Goal: Information Seeking & Learning: Learn about a topic

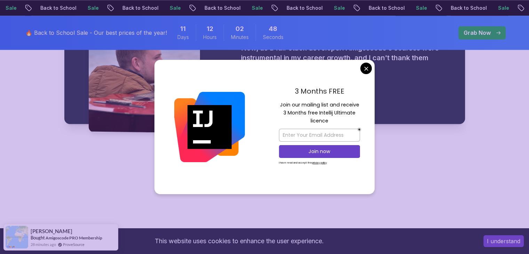
scroll to position [1078, 0]
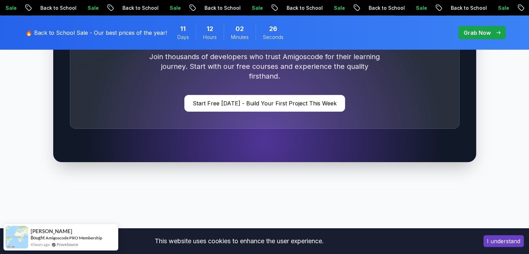
scroll to position [2331, 0]
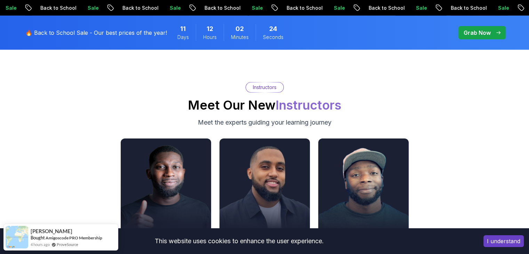
click at [104, 97] on div "Instructors Meet Our New Instructors Meet the experts guiding your learning jou…" at bounding box center [264, 104] width 487 height 45
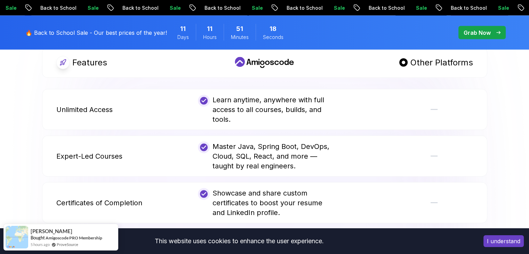
scroll to position [1357, 0]
click at [283, 107] on div "Learn anytime, anywhere with full access to all courses, builds, and tools." at bounding box center [264, 109] width 133 height 29
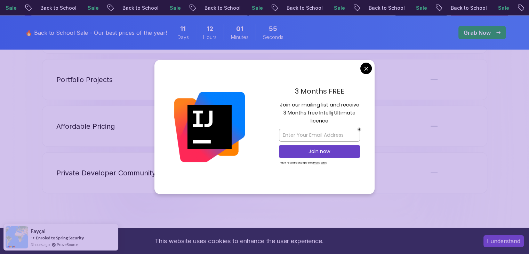
scroll to position [1774, 0]
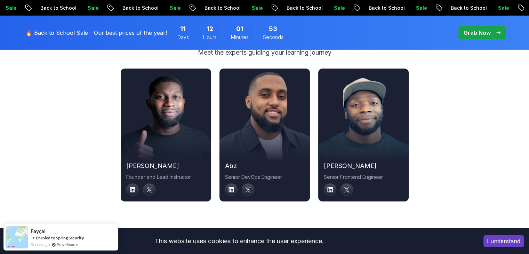
scroll to position [2400, 0]
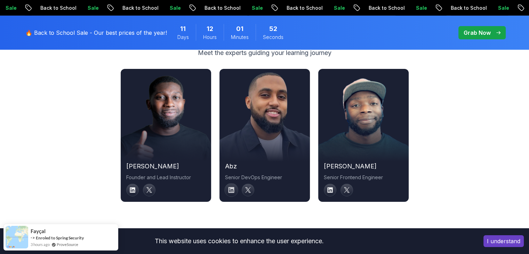
click at [230, 187] on icon at bounding box center [231, 190] width 6 height 6
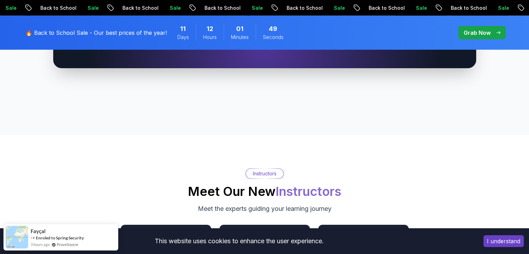
scroll to position [2435, 0]
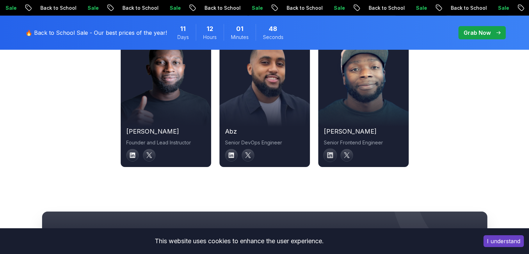
click at [327, 152] on icon at bounding box center [330, 155] width 6 height 6
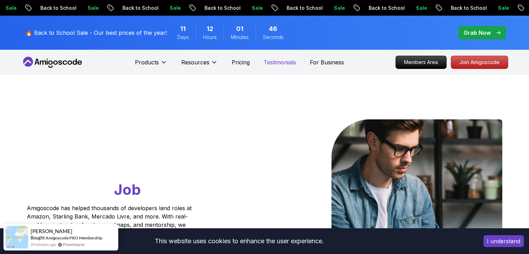
click at [286, 66] on p "Testimonials" at bounding box center [280, 62] width 32 height 8
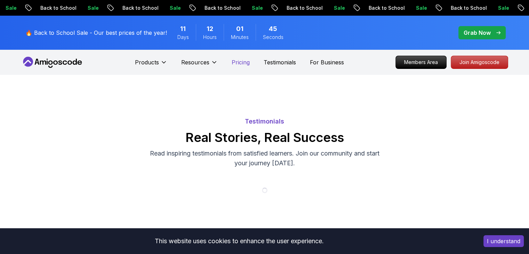
click at [246, 66] on p "Pricing" at bounding box center [241, 62] width 18 height 8
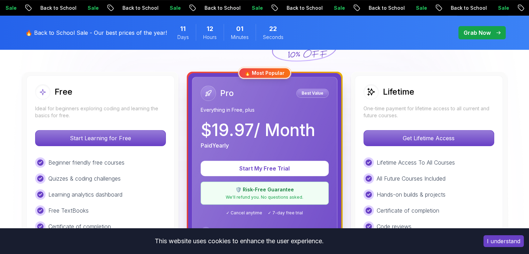
scroll to position [174, 0]
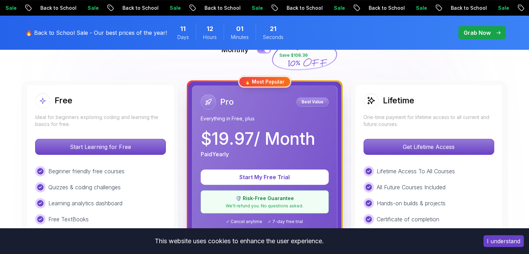
click at [397, 95] on h2 "Lifetime" at bounding box center [398, 100] width 31 height 11
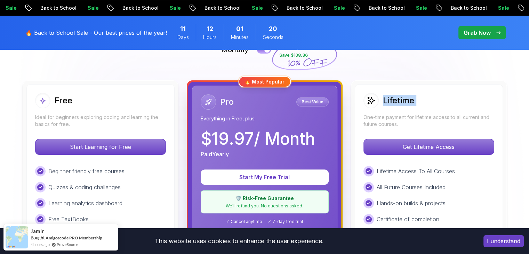
click at [397, 95] on h2 "Lifetime" at bounding box center [398, 100] width 31 height 11
click at [417, 90] on div "Lifetime One-time payment for lifetime access to all current and future courses…" at bounding box center [429, 245] width 148 height 322
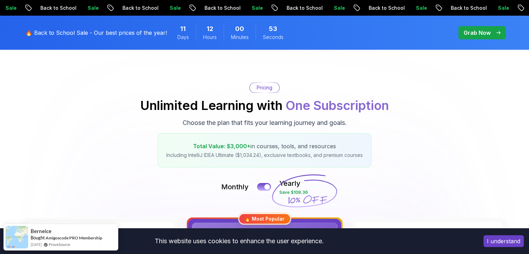
scroll to position [0, 0]
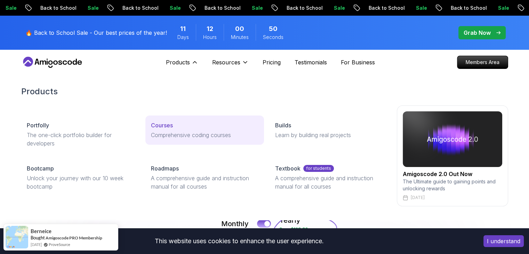
click at [195, 133] on p "Comprehensive coding courses" at bounding box center [204, 135] width 107 height 8
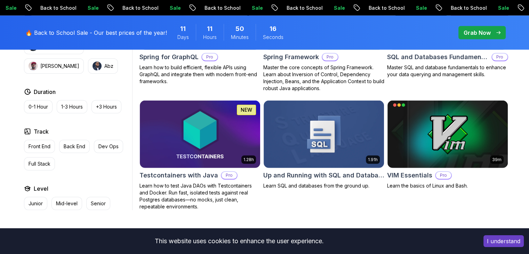
scroll to position [1844, 0]
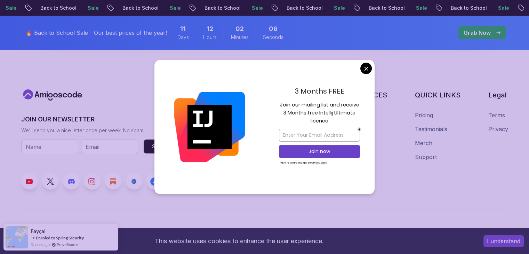
scroll to position [2709, 0]
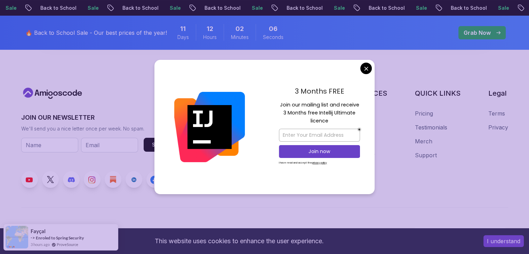
click at [359, 66] on div "3 Months FREE Join our mailing list and receive 3 Months free Intellij Ultimate…" at bounding box center [319, 127] width 110 height 134
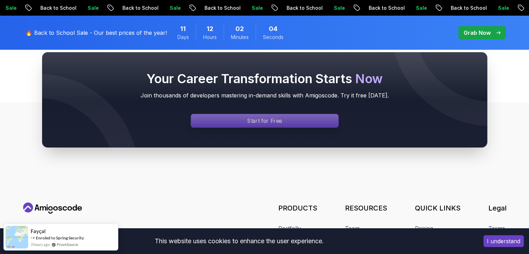
scroll to position [2431, 0]
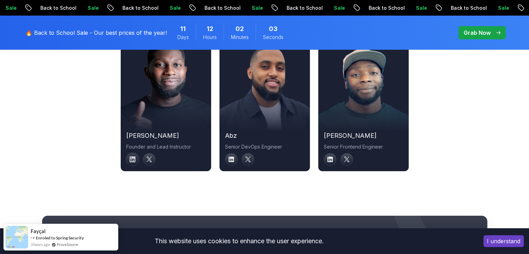
click at [134, 157] on icon at bounding box center [132, 160] width 6 height 6
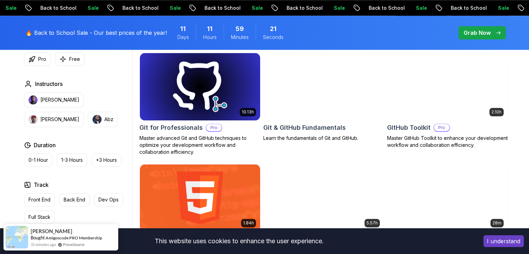
scroll to position [765, 0]
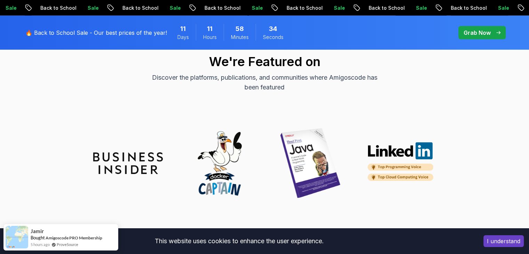
scroll to position [2157, 0]
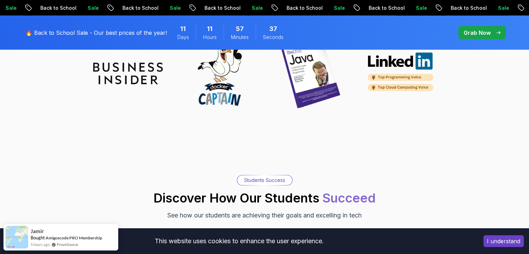
click at [481, 31] on p "Grab Now" at bounding box center [477, 33] width 27 height 8
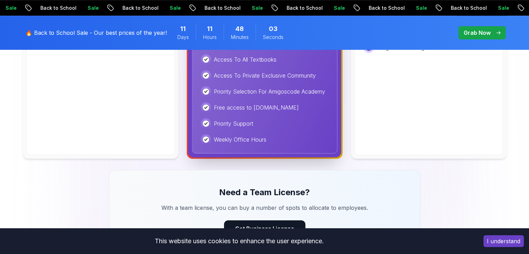
scroll to position [426, 0]
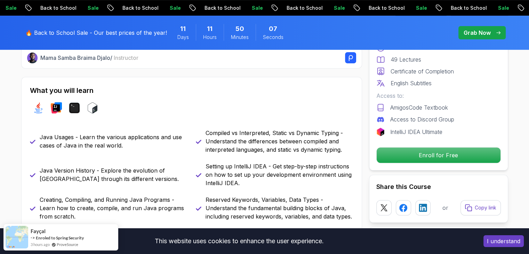
scroll to position [278, 0]
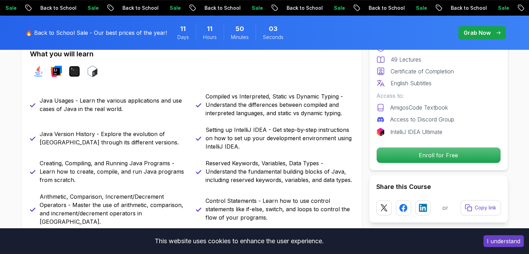
click at [87, 107] on p "Java Usages - Learn the various applications and use cases of Java in the real …" at bounding box center [114, 104] width 148 height 17
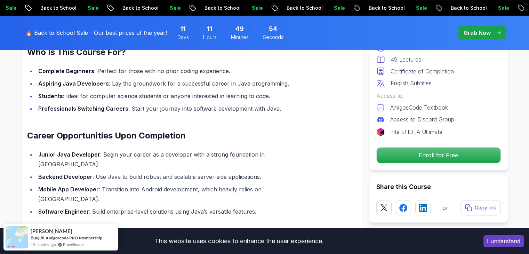
scroll to position [765, 0]
